Goal: Check status: Check status

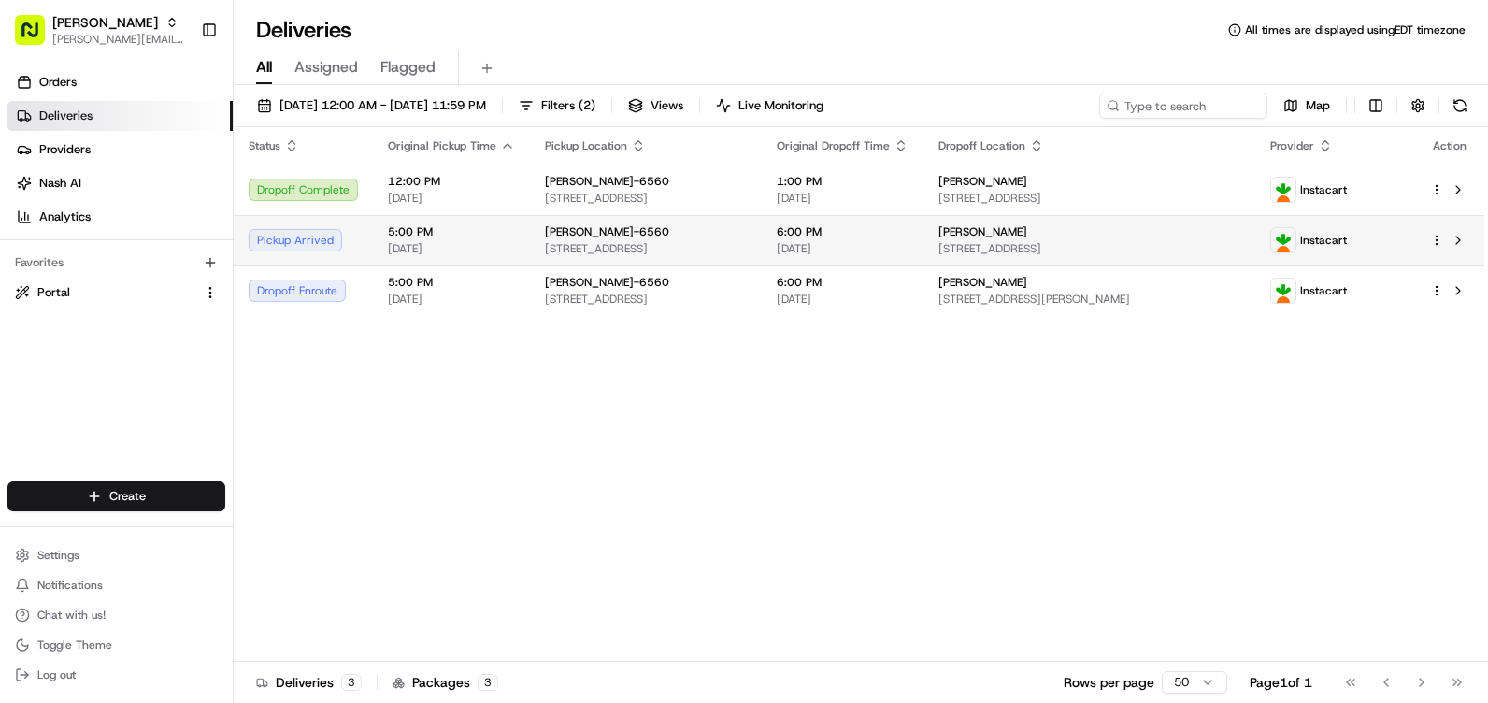
click at [1145, 244] on span "[STREET_ADDRESS]" at bounding box center [1089, 248] width 303 height 15
click at [1199, 242] on span "[STREET_ADDRESS]" at bounding box center [1089, 248] width 303 height 15
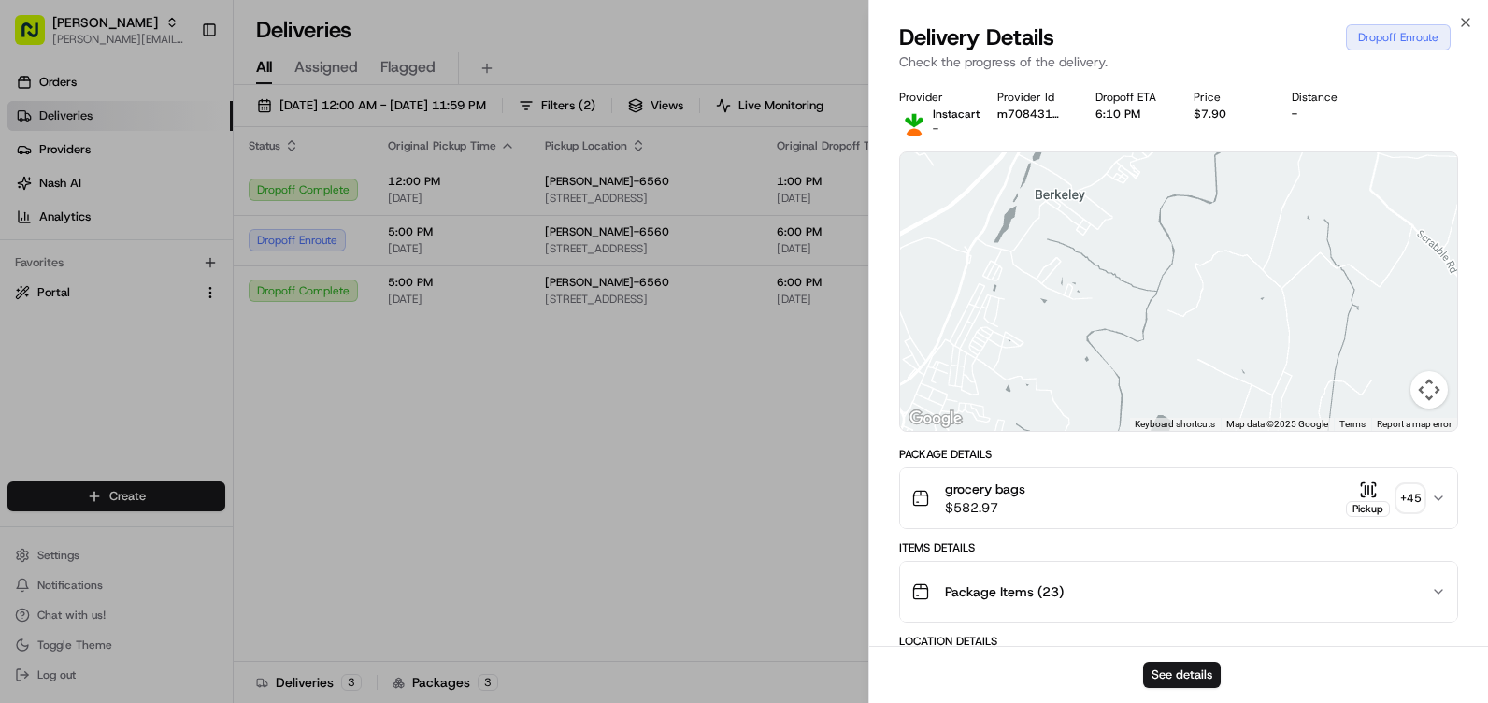
drag, startPoint x: 1249, startPoint y: 288, endPoint x: 1070, endPoint y: 322, distance: 181.7
click at [1070, 322] on div at bounding box center [1178, 291] width 557 height 279
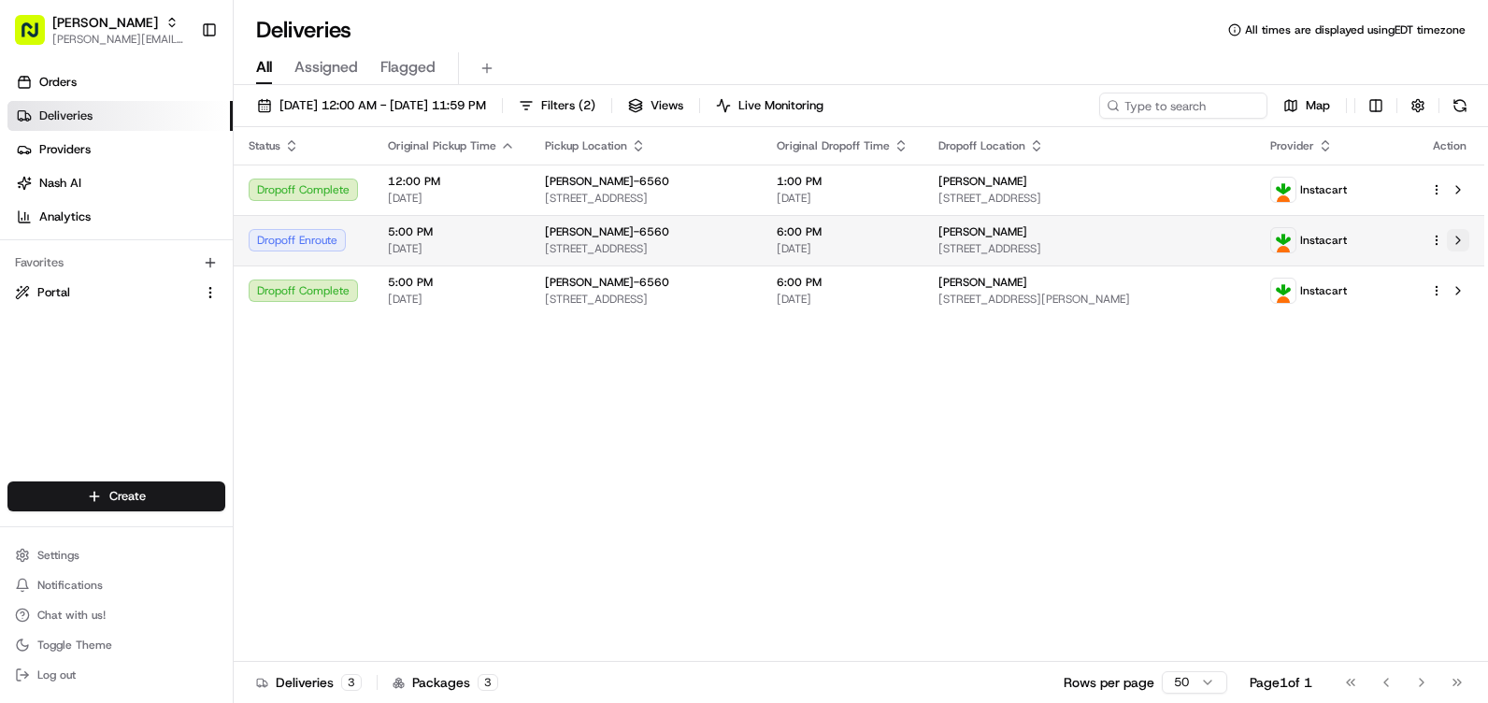
click at [1460, 236] on button at bounding box center [1458, 240] width 22 height 22
click at [1241, 235] on div "[PERSON_NAME]" at bounding box center [1089, 231] width 303 height 15
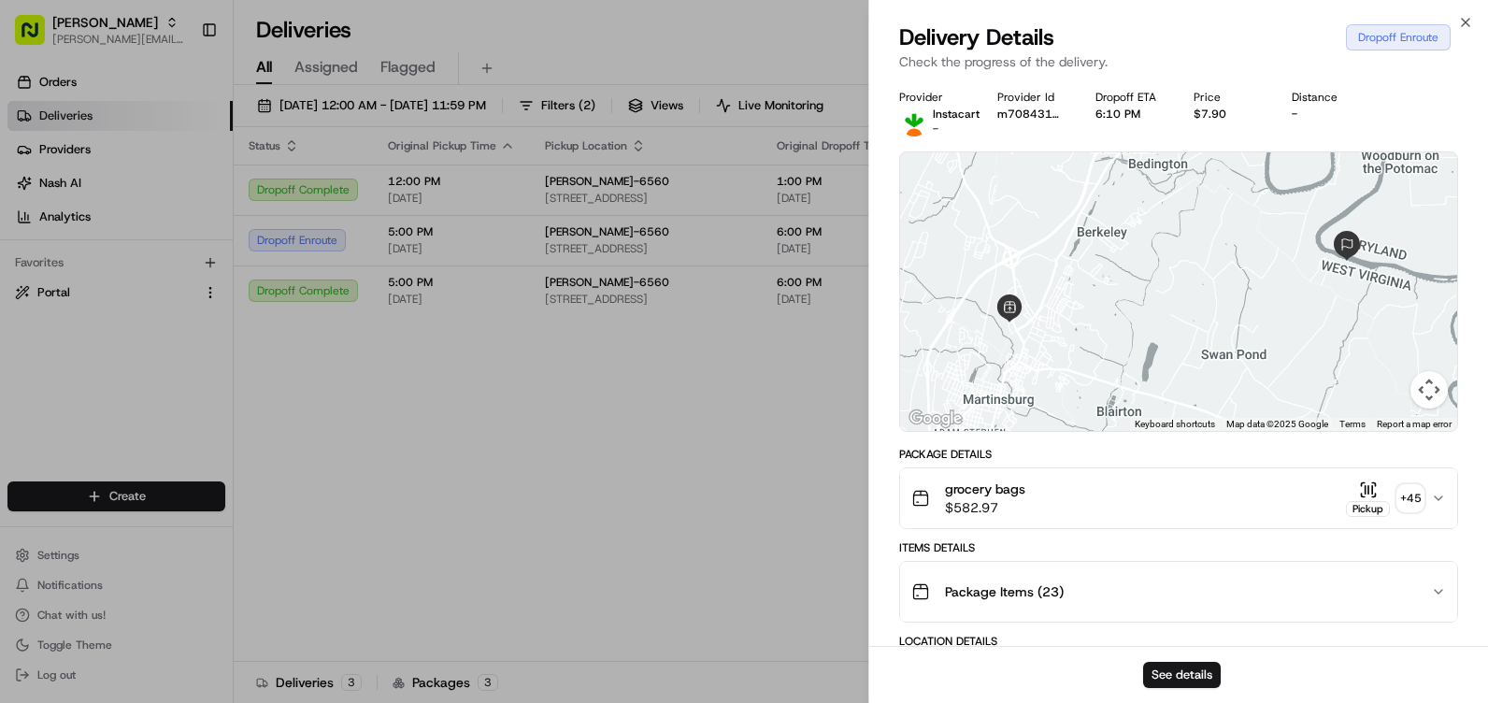
drag, startPoint x: 1176, startPoint y: 323, endPoint x: 1181, endPoint y: 306, distance: 18.6
click at [1181, 307] on div at bounding box center [1178, 291] width 557 height 279
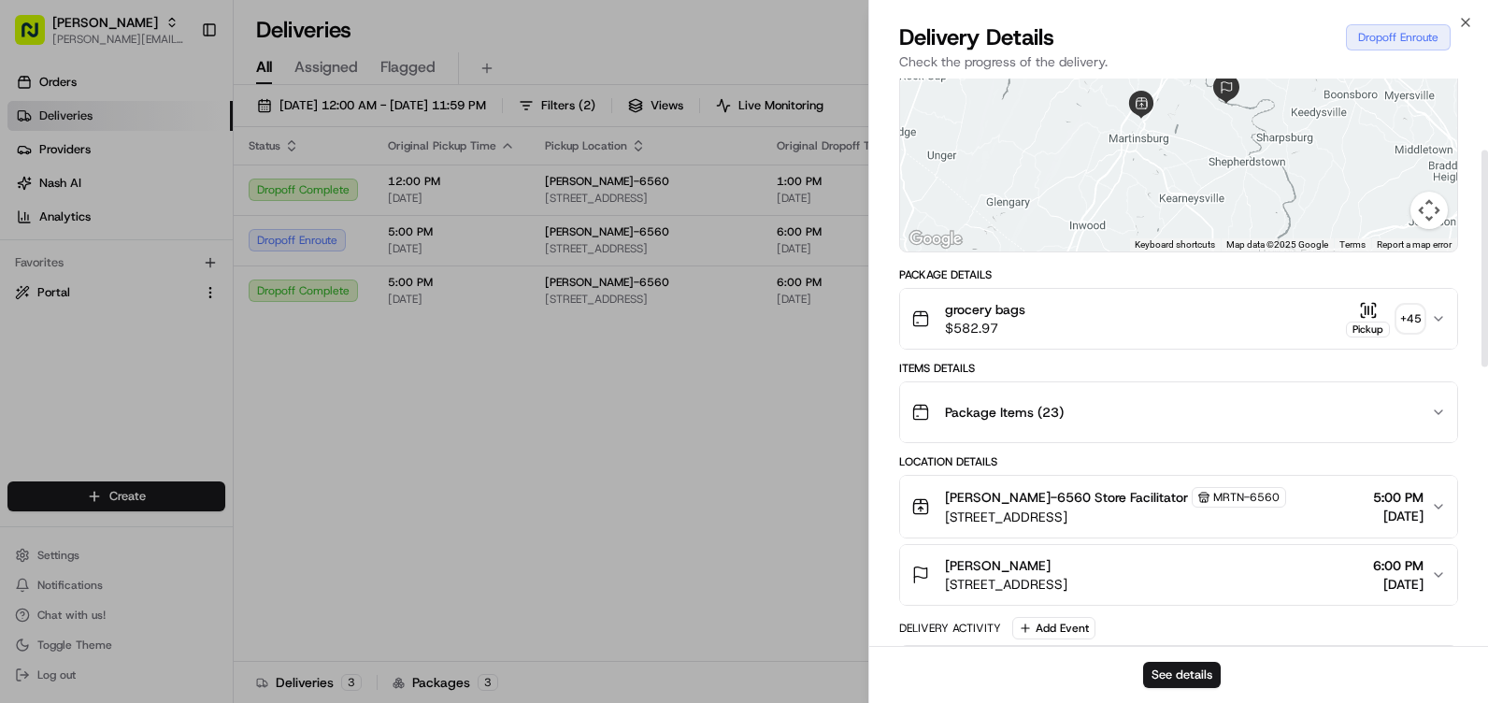
scroll to position [187, 0]
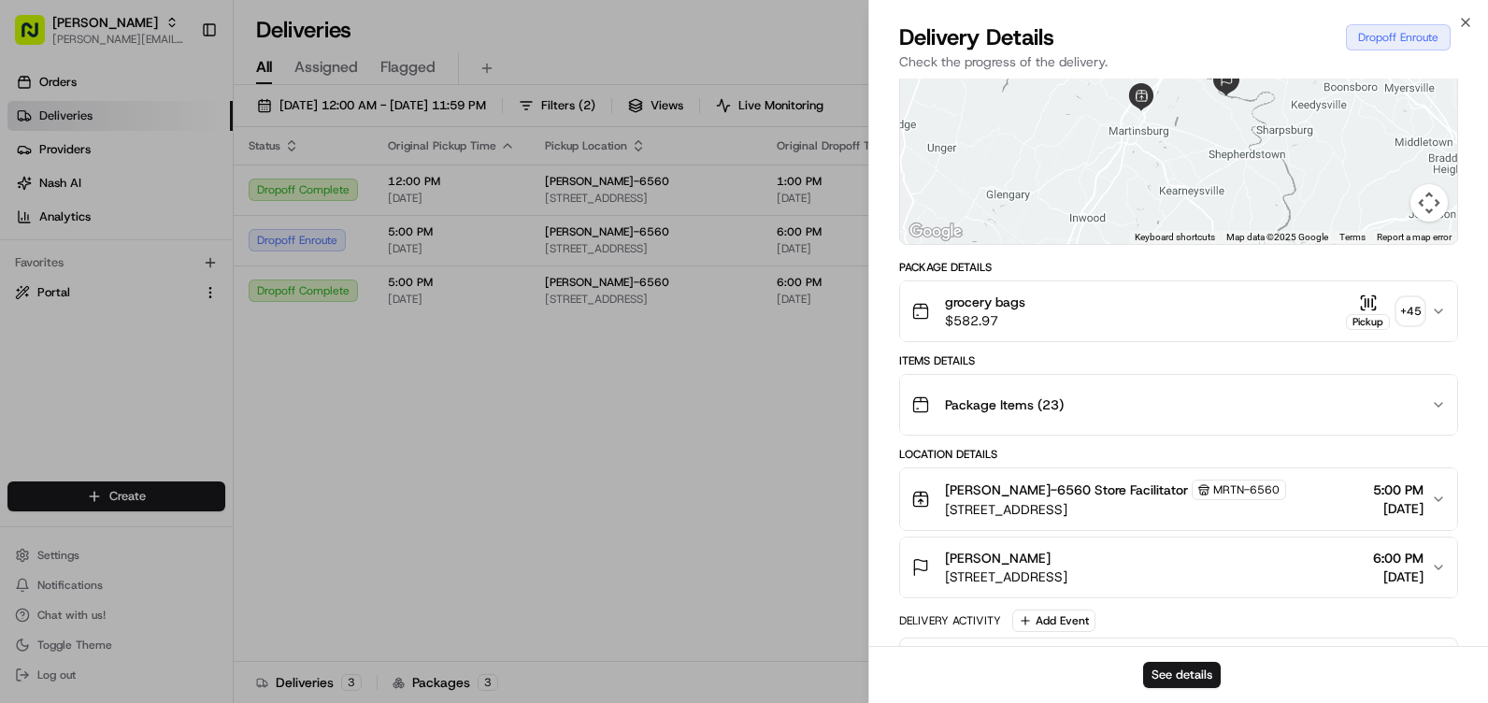
click at [1441, 313] on icon "button" at bounding box center [1438, 311] width 15 height 15
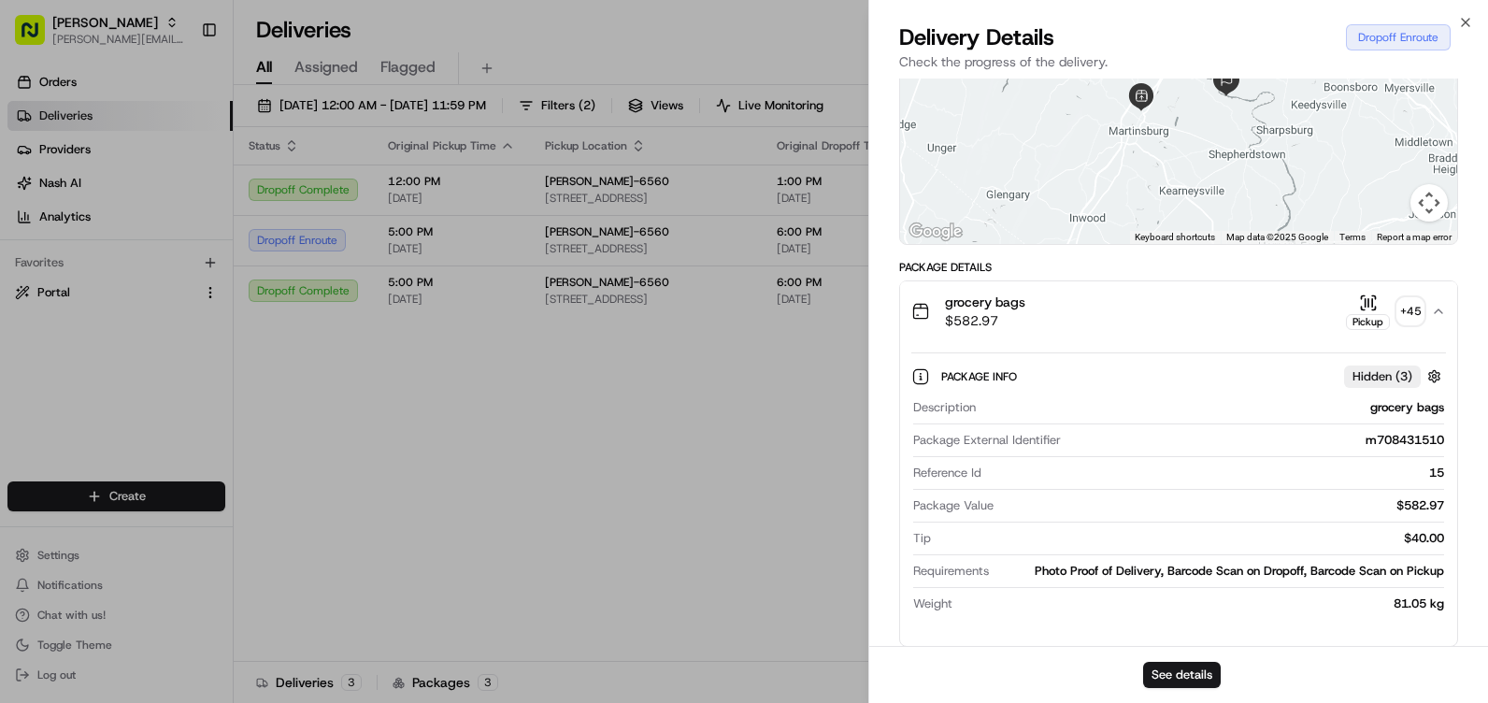
click at [1441, 313] on icon "button" at bounding box center [1438, 311] width 15 height 15
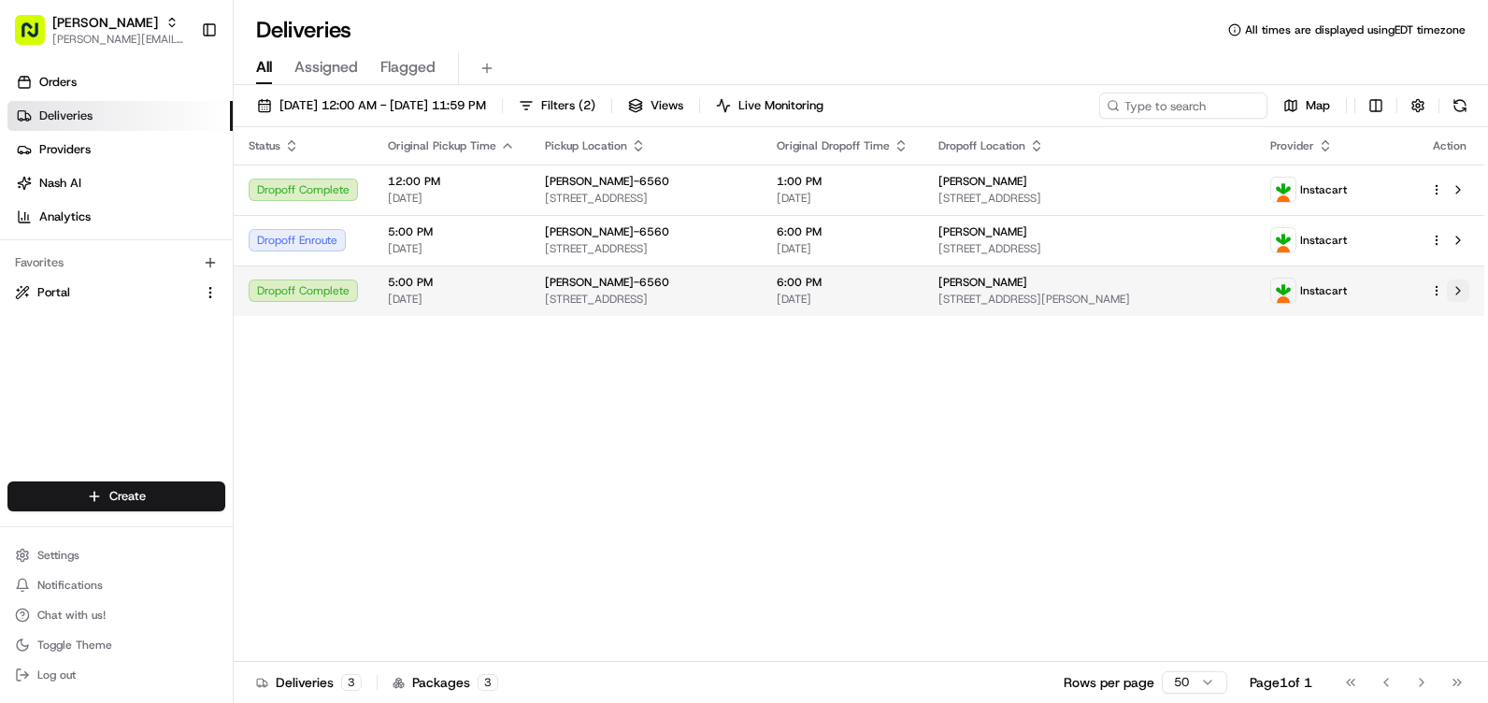
click at [1457, 293] on button at bounding box center [1458, 290] width 22 height 22
click at [908, 299] on span "[DATE]" at bounding box center [843, 299] width 132 height 15
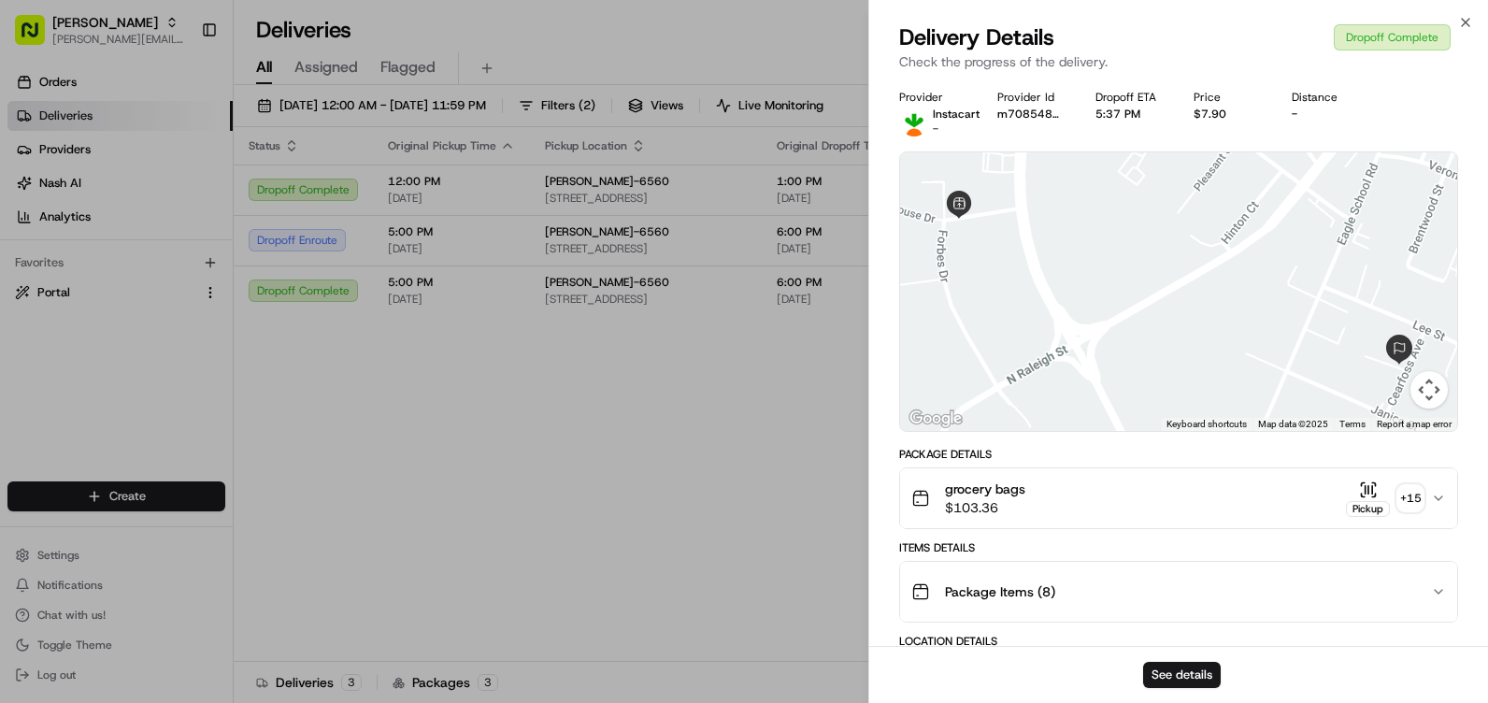
click at [1435, 501] on icon "button" at bounding box center [1438, 498] width 15 height 15
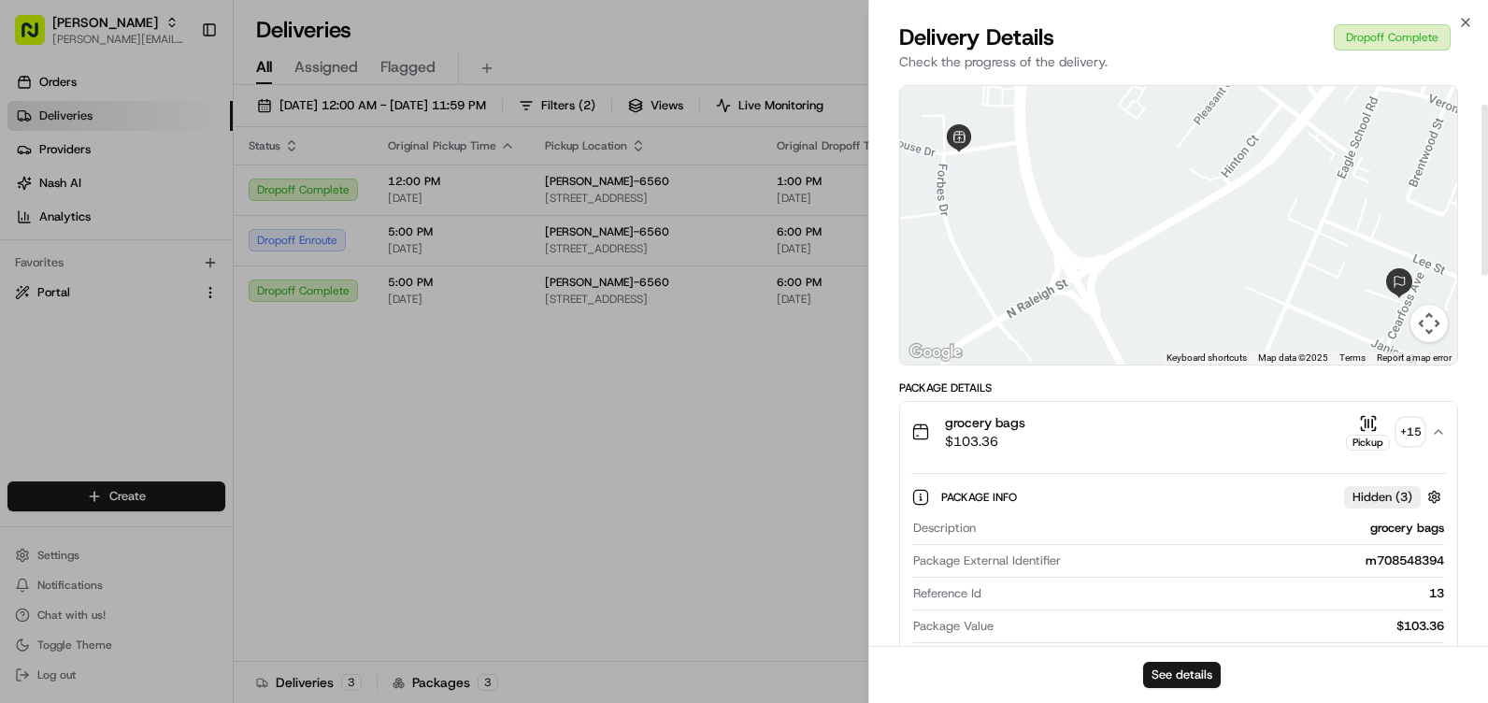
scroll to position [93, 0]
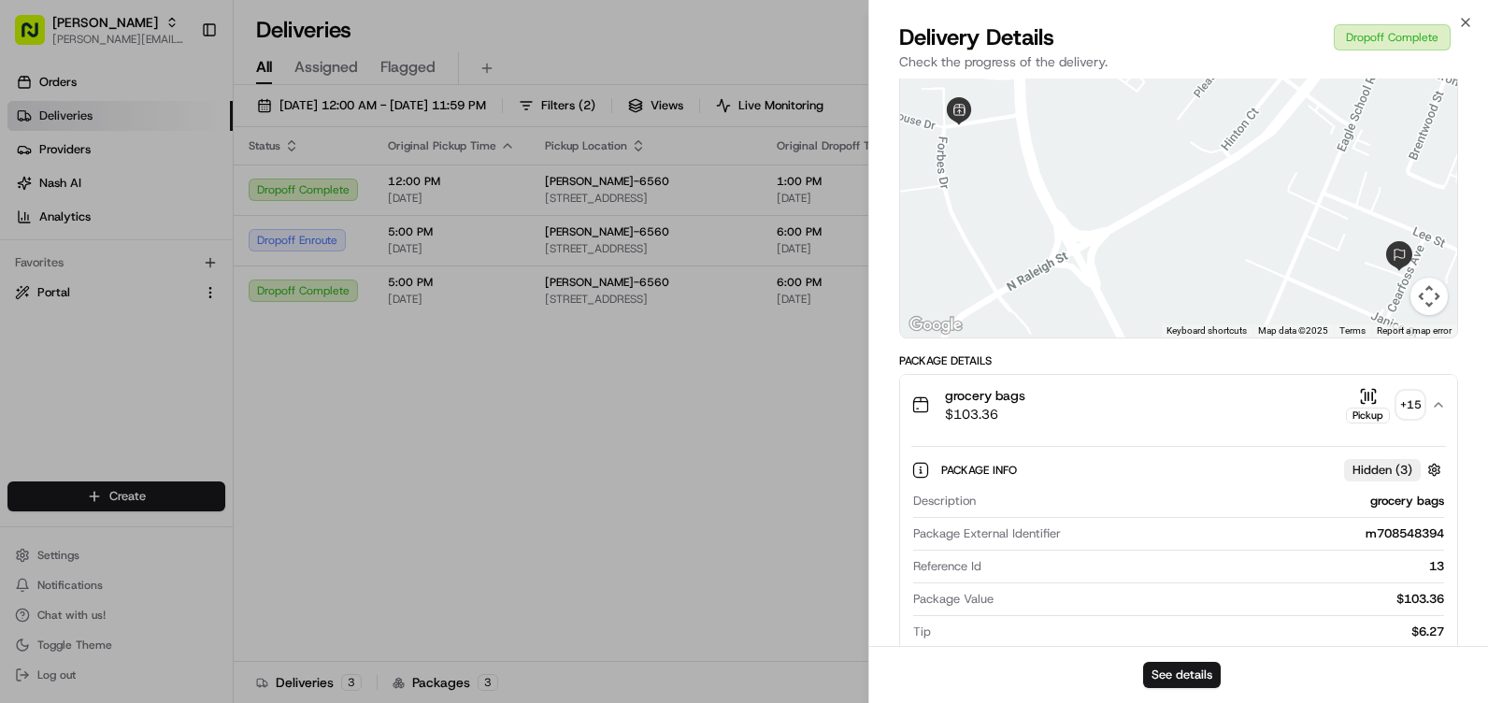
click at [1436, 406] on icon "button" at bounding box center [1438, 405] width 7 height 4
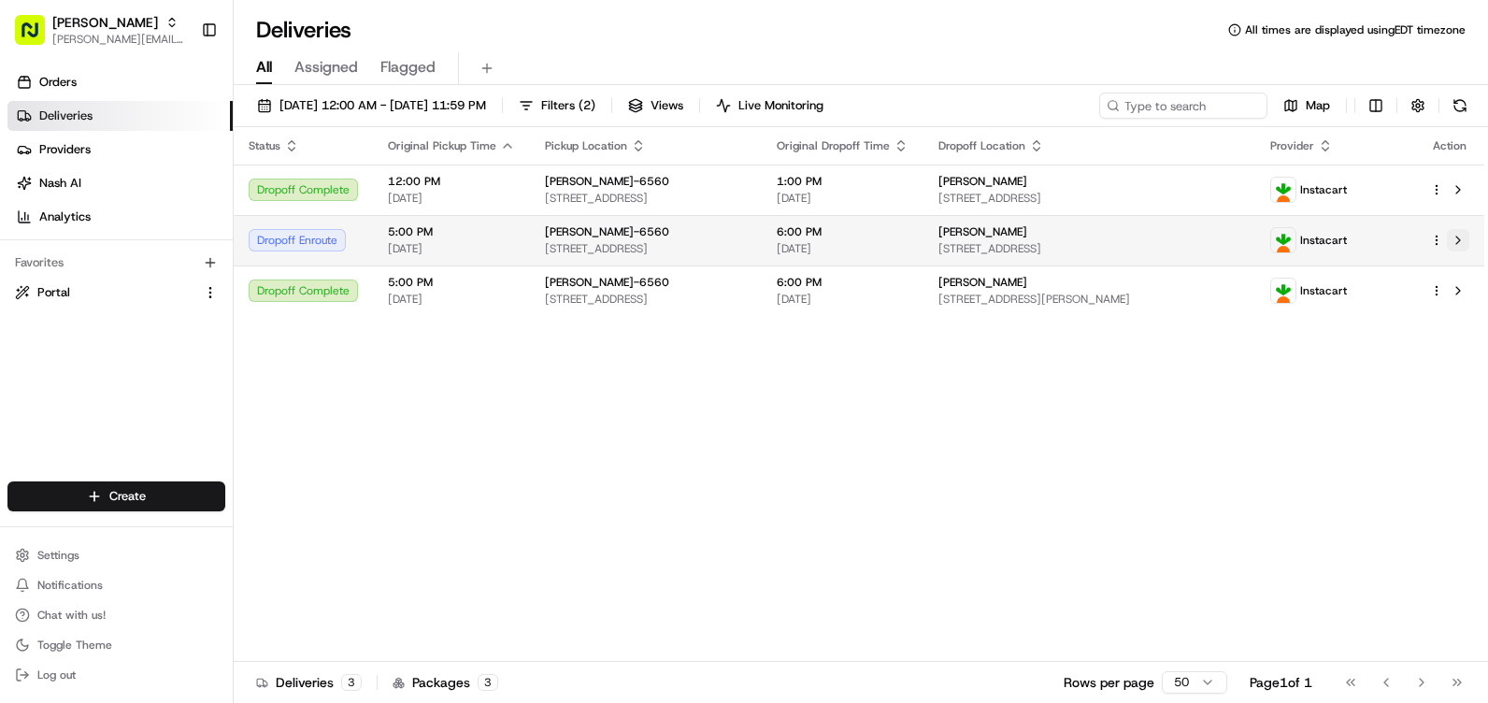
click at [1454, 231] on button at bounding box center [1458, 240] width 22 height 22
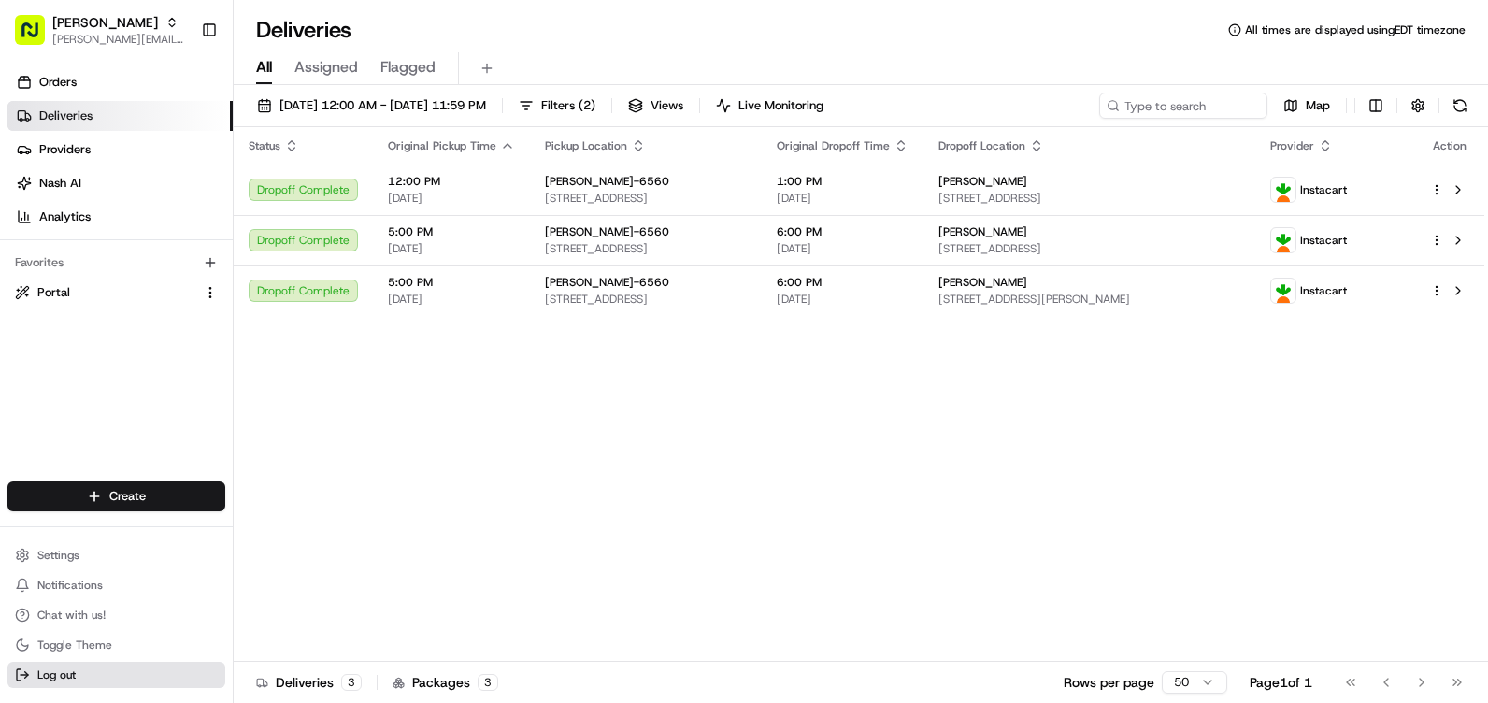
click at [85, 677] on button "Log out" at bounding box center [116, 675] width 218 height 26
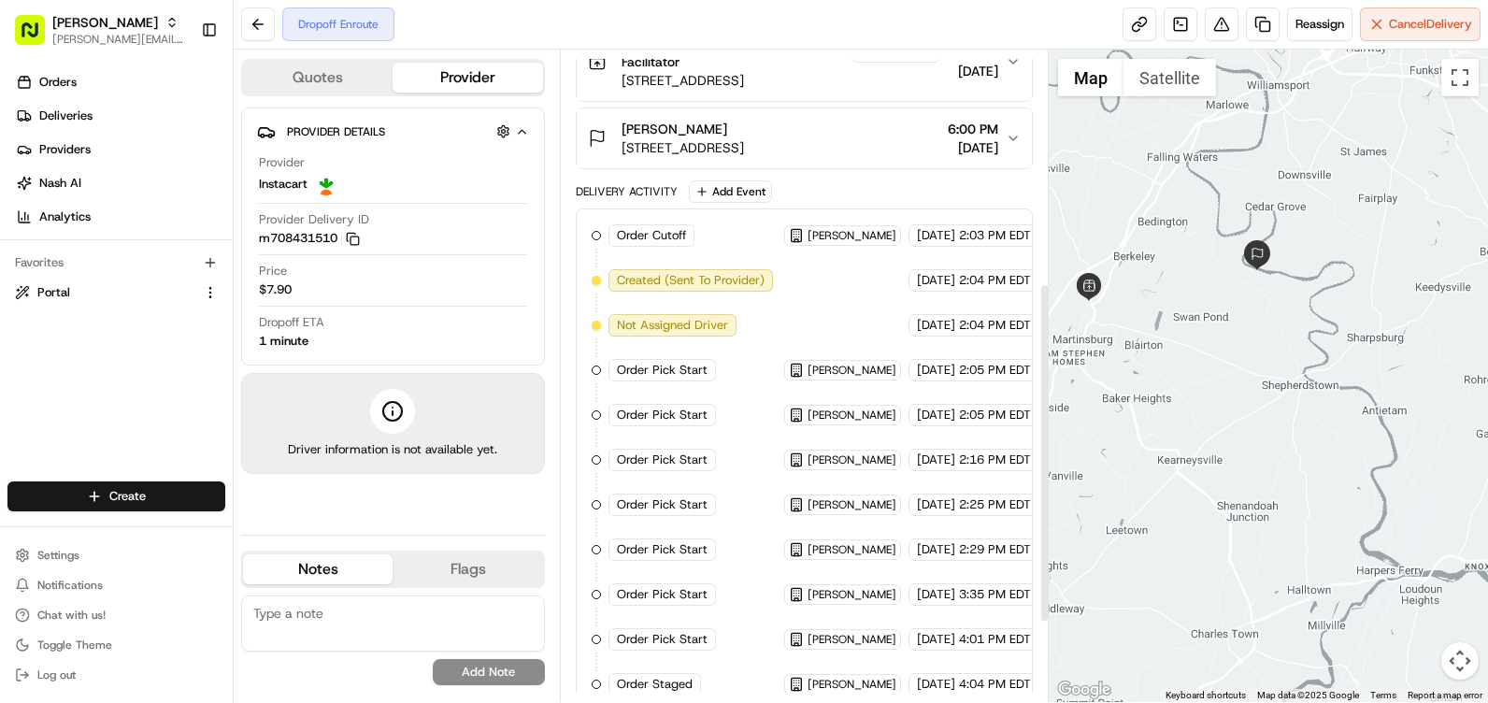
scroll to position [600, 0]
